Goal: Task Accomplishment & Management: Complete application form

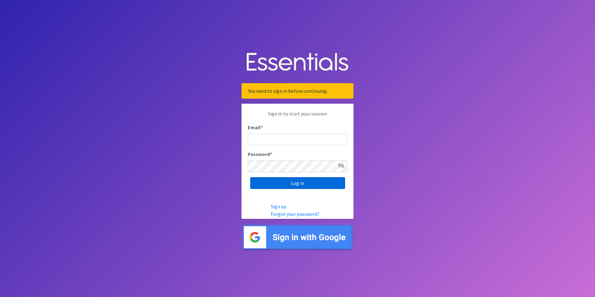
type input "[PERSON_NAME][DOMAIN_NAME][EMAIL_ADDRESS][DOMAIN_NAME]"
click at [313, 184] on input "Log in" at bounding box center [297, 183] width 95 height 12
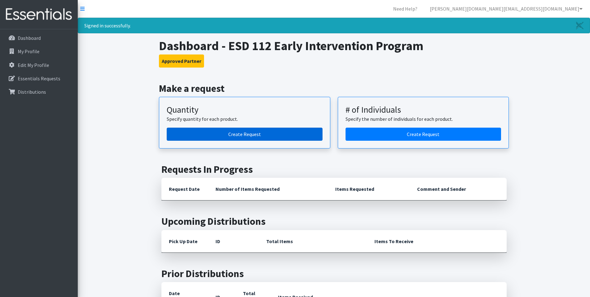
click at [260, 134] on link "Create Request" at bounding box center [245, 134] width 156 height 13
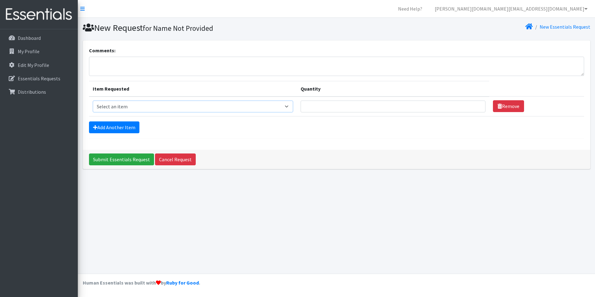
click at [180, 105] on select "Select an item Diaper (Size 2) Diaper (Size 3) Diaper (Size 4) Diaper (Size 5) …" at bounding box center [193, 106] width 201 height 12
select select "2960"
click at [93, 100] on select "Select an item Diaper (Size 2) Diaper (Size 3) Diaper (Size 4) Diaper (Size 5) …" at bounding box center [193, 106] width 201 height 12
click at [346, 103] on input "Quantity" at bounding box center [393, 106] width 184 height 12
type input "125"
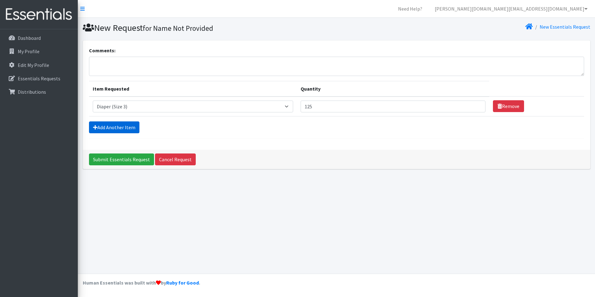
click at [128, 126] on link "Add Another Item" at bounding box center [114, 127] width 50 height 12
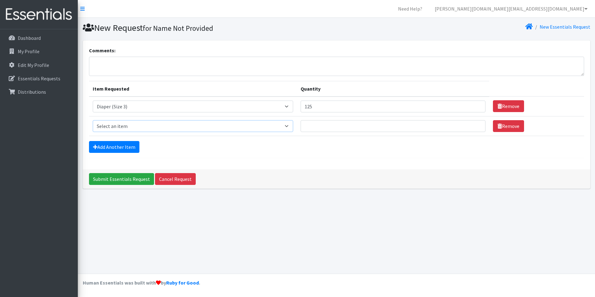
click at [133, 126] on select "Select an item Diaper (Size 2) Diaper (Size 3) Diaper (Size 4) Diaper (Size 5) …" at bounding box center [193, 126] width 201 height 12
select select "2930"
click at [93, 120] on select "Select an item Diaper (Size 2) Diaper (Size 3) Diaper (Size 4) Diaper (Size 5) …" at bounding box center [193, 126] width 201 height 12
click at [325, 124] on input "Quantity" at bounding box center [393, 126] width 184 height 12
type input "125"
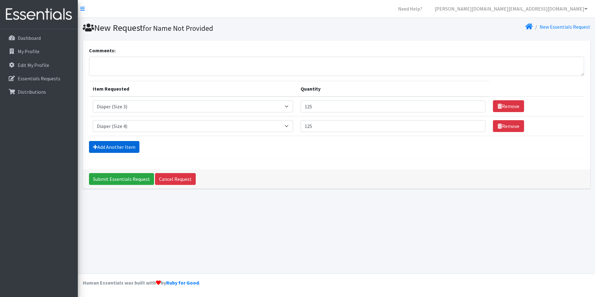
click at [121, 145] on link "Add Another Item" at bounding box center [114, 147] width 50 height 12
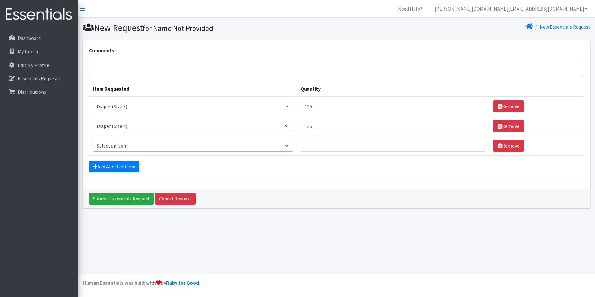
click at [123, 146] on select "Select an item Diaper (Size 2) Diaper (Size 3) Diaper (Size 4) Diaper (Size 5) …" at bounding box center [193, 146] width 201 height 12
click at [93, 140] on select "Select an item Diaper (Size 2) Diaper (Size 3) Diaper (Size 4) Diaper (Size 5) …" at bounding box center [193, 146] width 201 height 12
click at [128, 145] on select "Select an item Diaper (Size 2) Diaper (Size 3) Diaper (Size 4) Diaper (Size 5) …" at bounding box center [193, 146] width 201 height 12
select select "2961"
click at [93, 140] on select "Select an item Diaper (Size 2) Diaper (Size 3) Diaper (Size 4) Diaper (Size 5) …" at bounding box center [193, 146] width 201 height 12
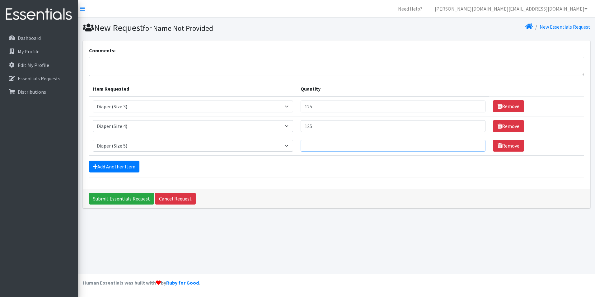
click at [324, 146] on input "Quantity" at bounding box center [393, 146] width 184 height 12
type input "250"
click at [124, 168] on link "Add Another Item" at bounding box center [114, 167] width 50 height 12
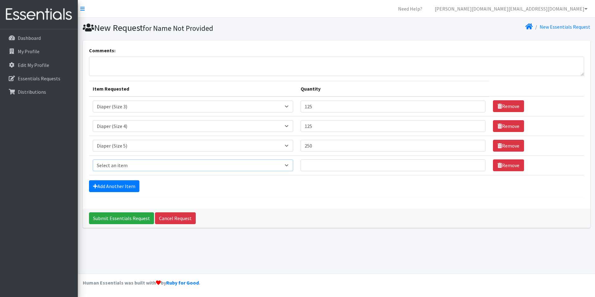
click at [134, 167] on select "Select an item Diaper (Size 2) Diaper (Size 3) Diaper (Size 4) Diaper (Size 5) …" at bounding box center [193, 165] width 201 height 12
select select "2950"
click at [93, 159] on select "Select an item Diaper (Size 2) Diaper (Size 3) Diaper (Size 4) Diaper (Size 5) …" at bounding box center [193, 165] width 201 height 12
click at [324, 165] on input "Quantity" at bounding box center [393, 165] width 184 height 12
type input "125"
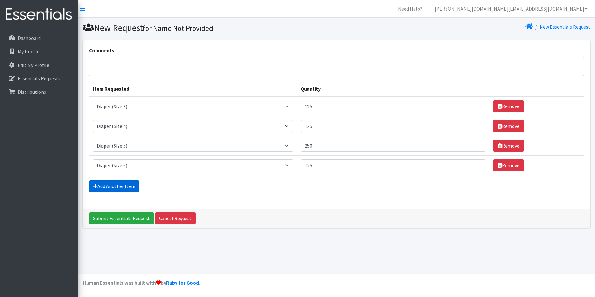
click at [122, 188] on link "Add Another Item" at bounding box center [114, 186] width 50 height 12
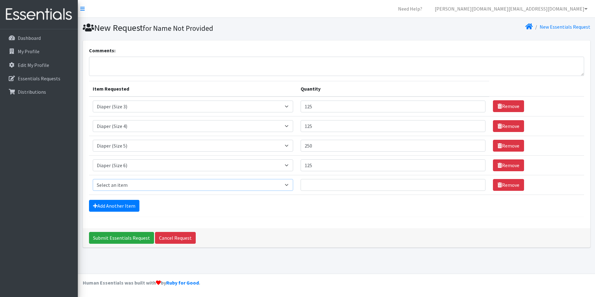
click at [123, 189] on select "Select an item Diaper (Size 2) Diaper (Size 3) Diaper (Size 4) Diaper (Size 5) …" at bounding box center [193, 185] width 201 height 12
select select "2955"
click at [93, 179] on select "Select an item Diaper (Size 2) Diaper (Size 3) Diaper (Size 4) Diaper (Size 5) …" at bounding box center [193, 185] width 201 height 12
click at [375, 187] on input "Quantity" at bounding box center [393, 185] width 184 height 12
type input "200"
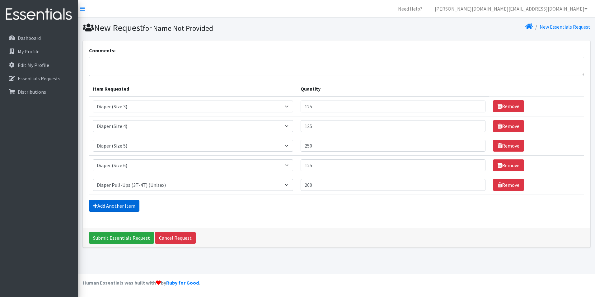
click at [110, 208] on link "Add Another Item" at bounding box center [114, 206] width 50 height 12
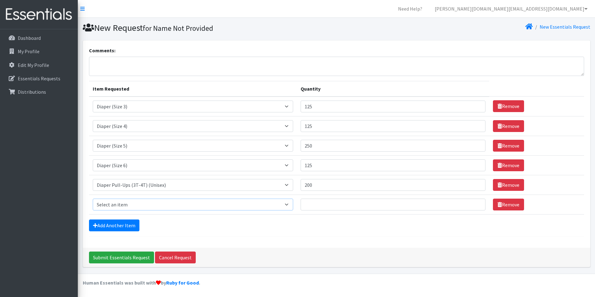
click at [118, 204] on select "Select an item Diaper (Size 2) Diaper (Size 3) Diaper (Size 4) Diaper (Size 5) …" at bounding box center [193, 204] width 201 height 12
select select "2937"
click at [93, 198] on select "Select an item Diaper (Size 2) Diaper (Size 3) Diaper (Size 4) Diaper (Size 5) …" at bounding box center [193, 204] width 201 height 12
click at [330, 203] on input "Quantity" at bounding box center [393, 204] width 184 height 12
type input "48"
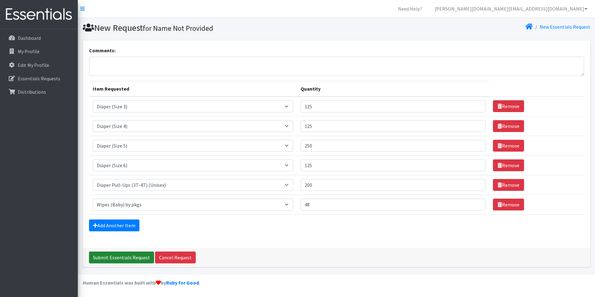
click at [130, 257] on input "Submit Essentials Request" at bounding box center [121, 257] width 65 height 12
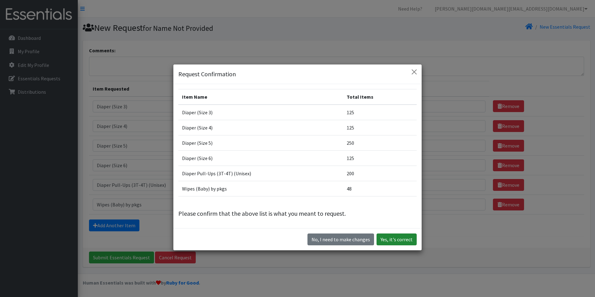
click at [392, 238] on button "Yes, it's correct" at bounding box center [396, 239] width 40 height 12
